Goal: Information Seeking & Learning: Check status

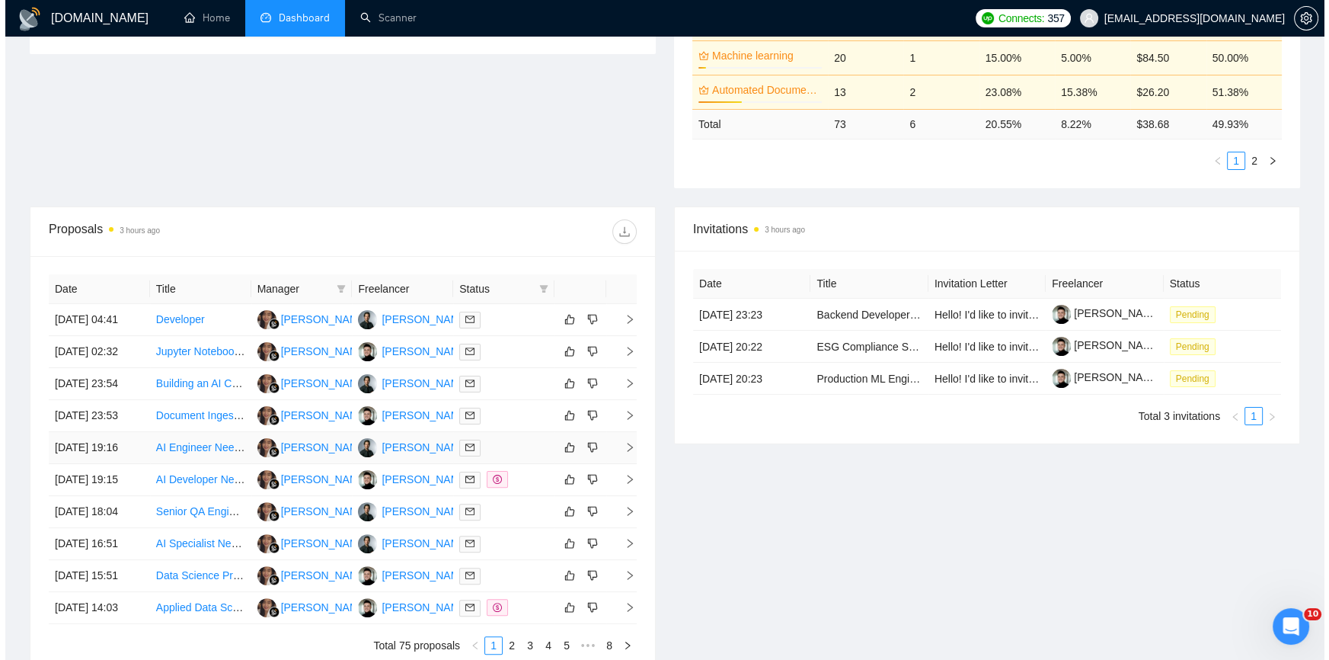
scroll to position [554, 0]
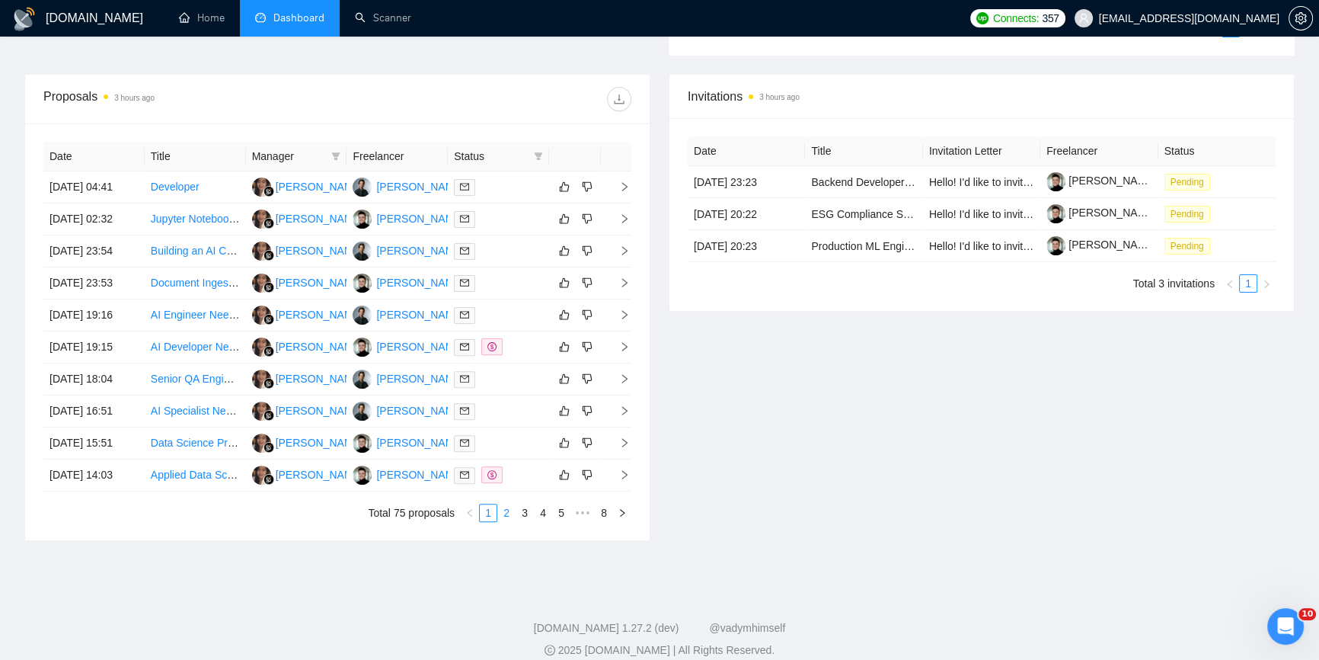
click at [497, 520] on li "2" at bounding box center [506, 513] width 18 height 18
click at [516, 517] on link "3" at bounding box center [524, 512] width 17 height 17
click at [624, 411] on icon "right" at bounding box center [624, 410] width 11 height 11
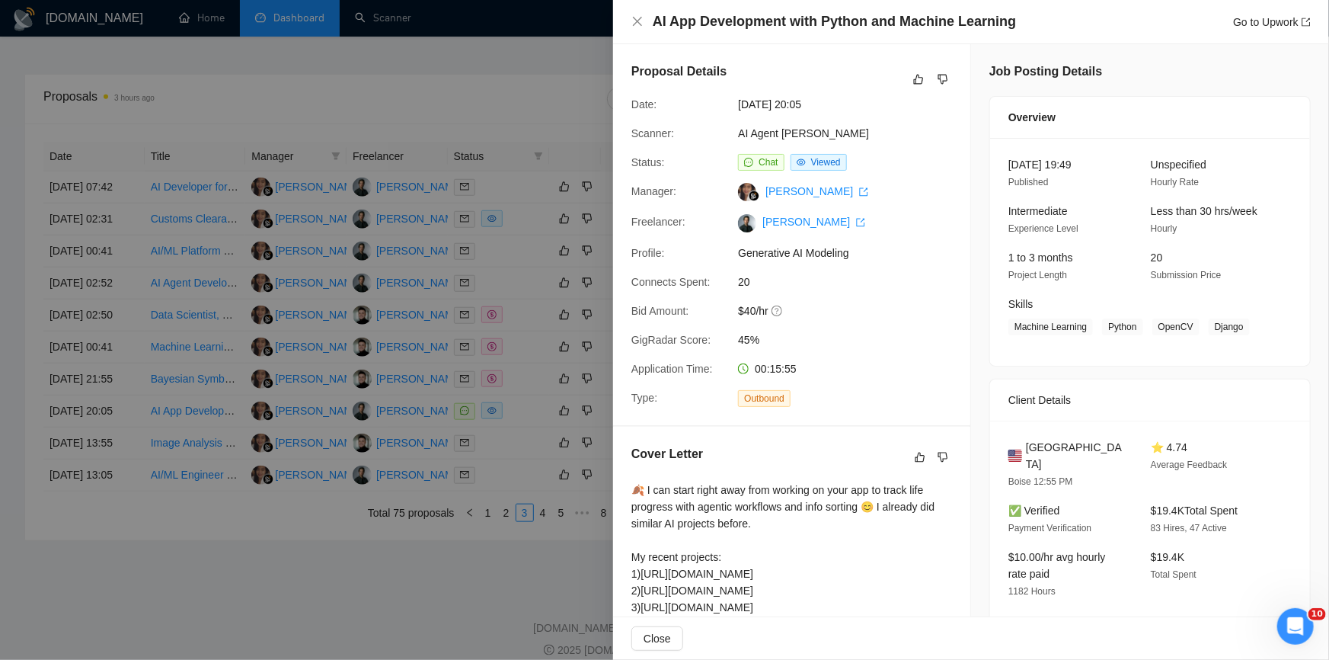
click at [396, 489] on div at bounding box center [664, 330] width 1329 height 660
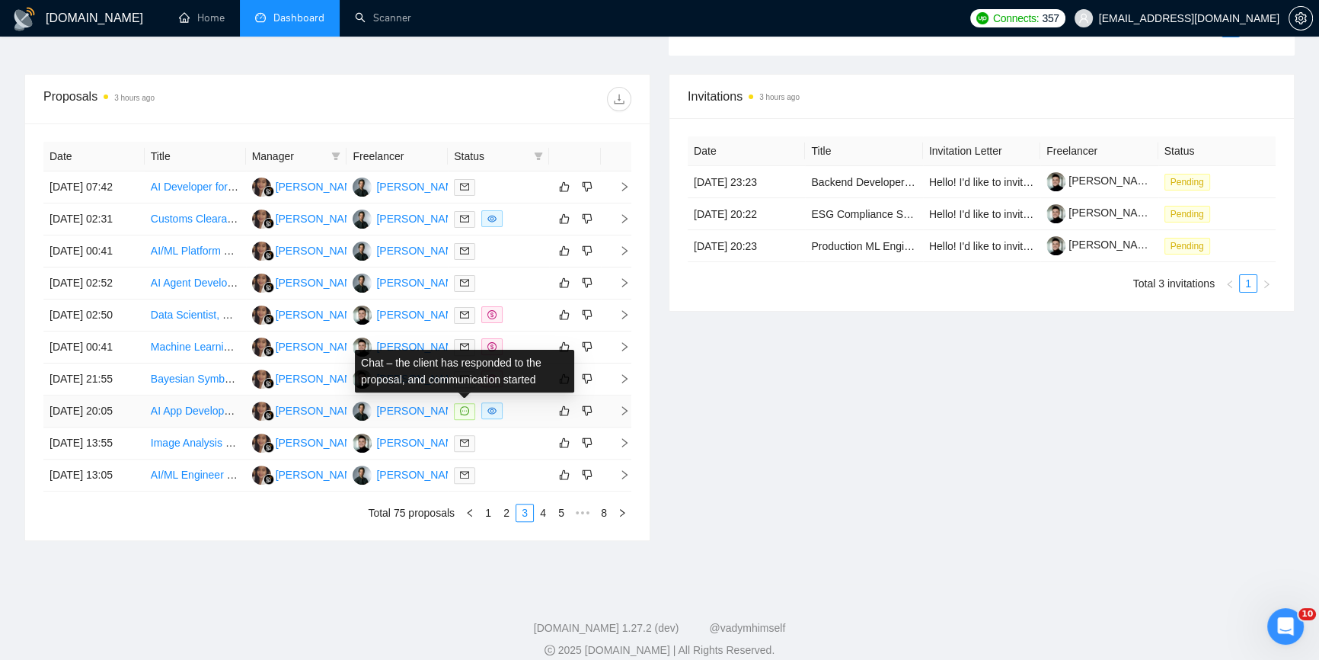
click at [465, 408] on icon "message" at bounding box center [464, 410] width 9 height 9
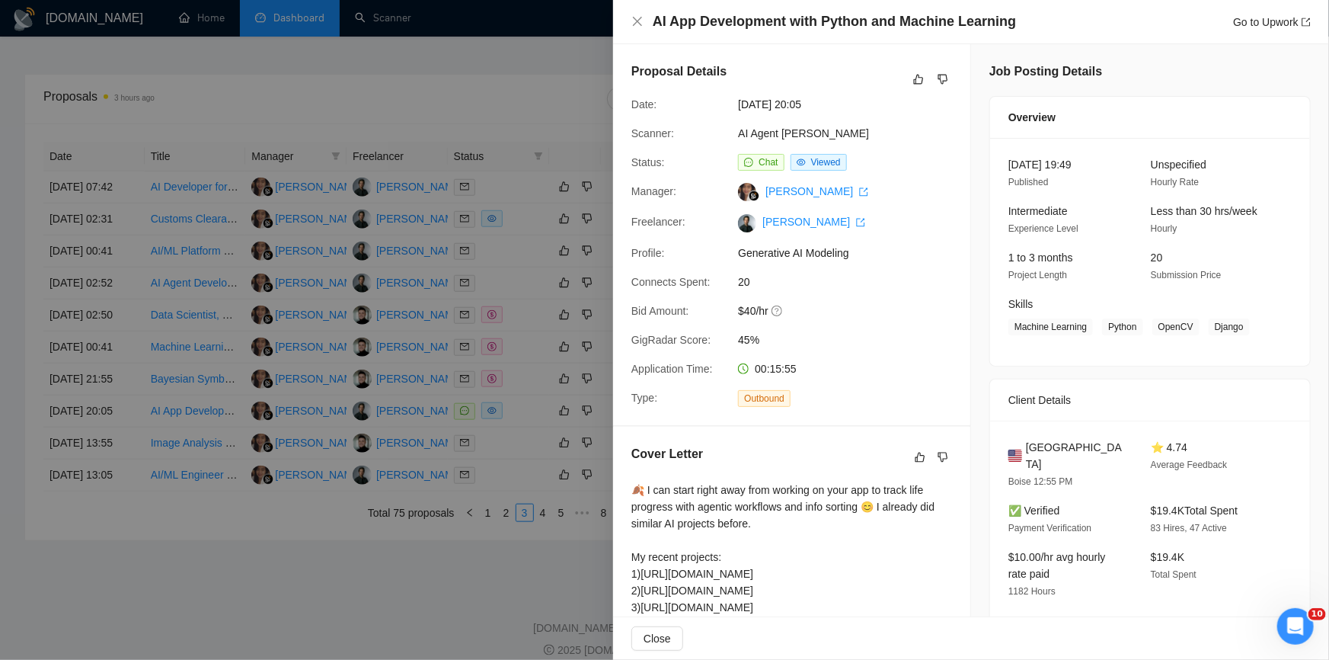
click at [567, 468] on div at bounding box center [664, 330] width 1329 height 660
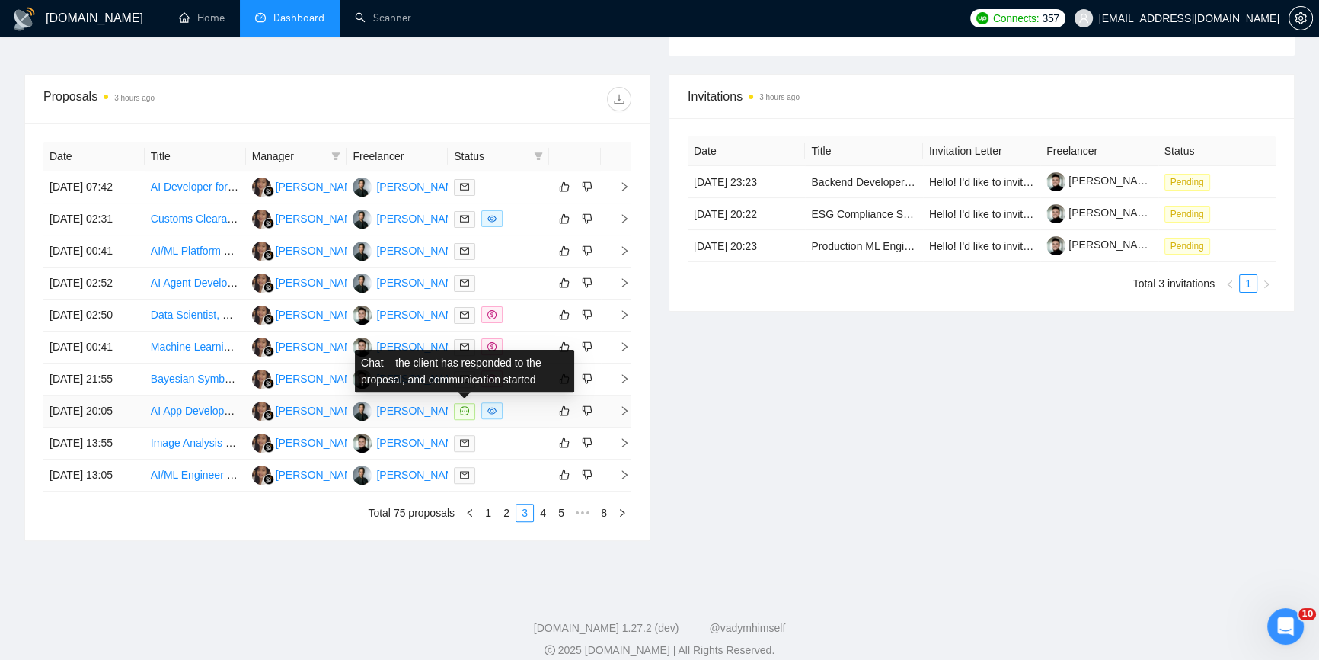
click at [464, 410] on icon "message" at bounding box center [464, 410] width 9 height 9
